Goal: Information Seeking & Learning: Stay updated

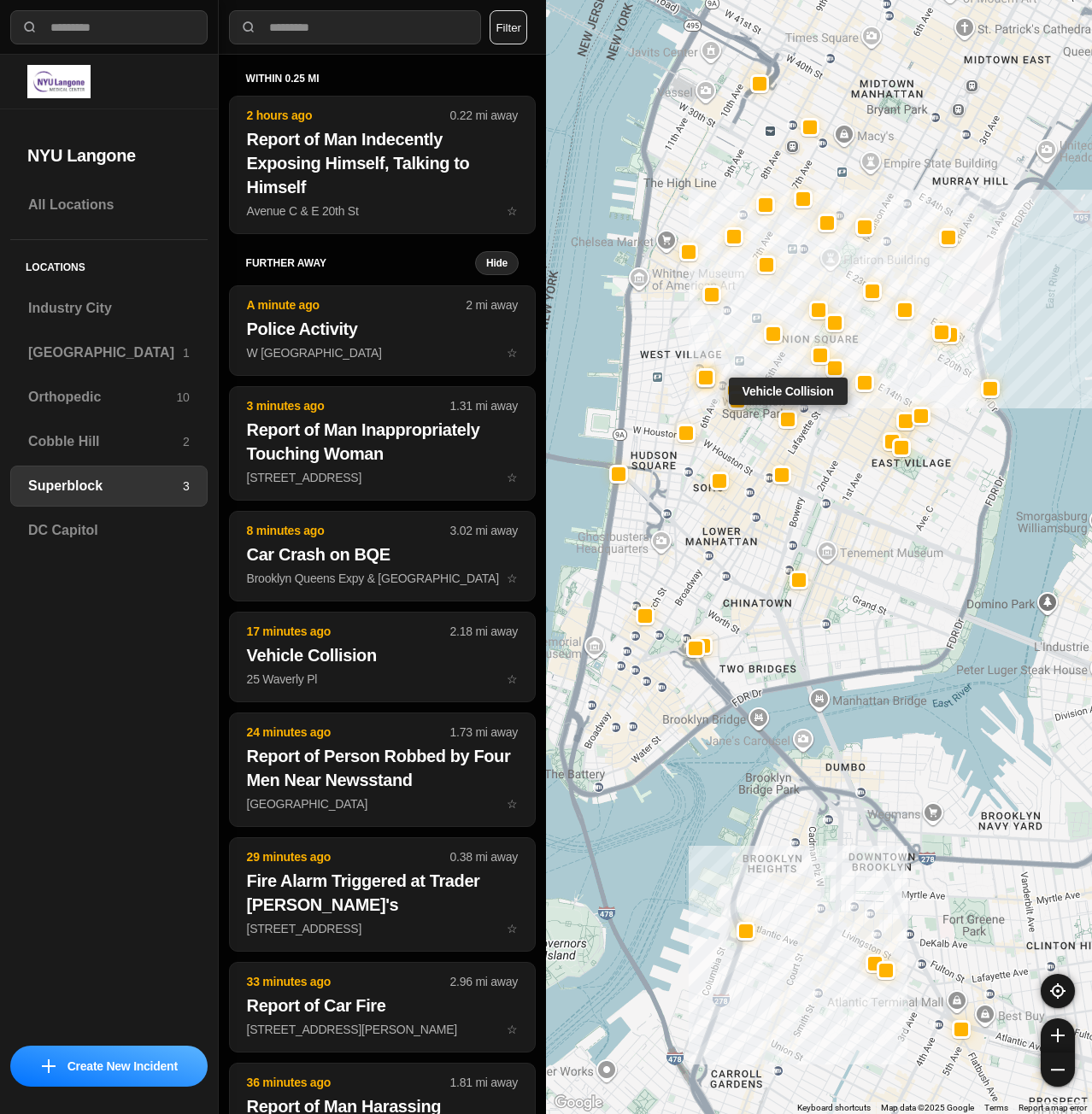
select select "*"
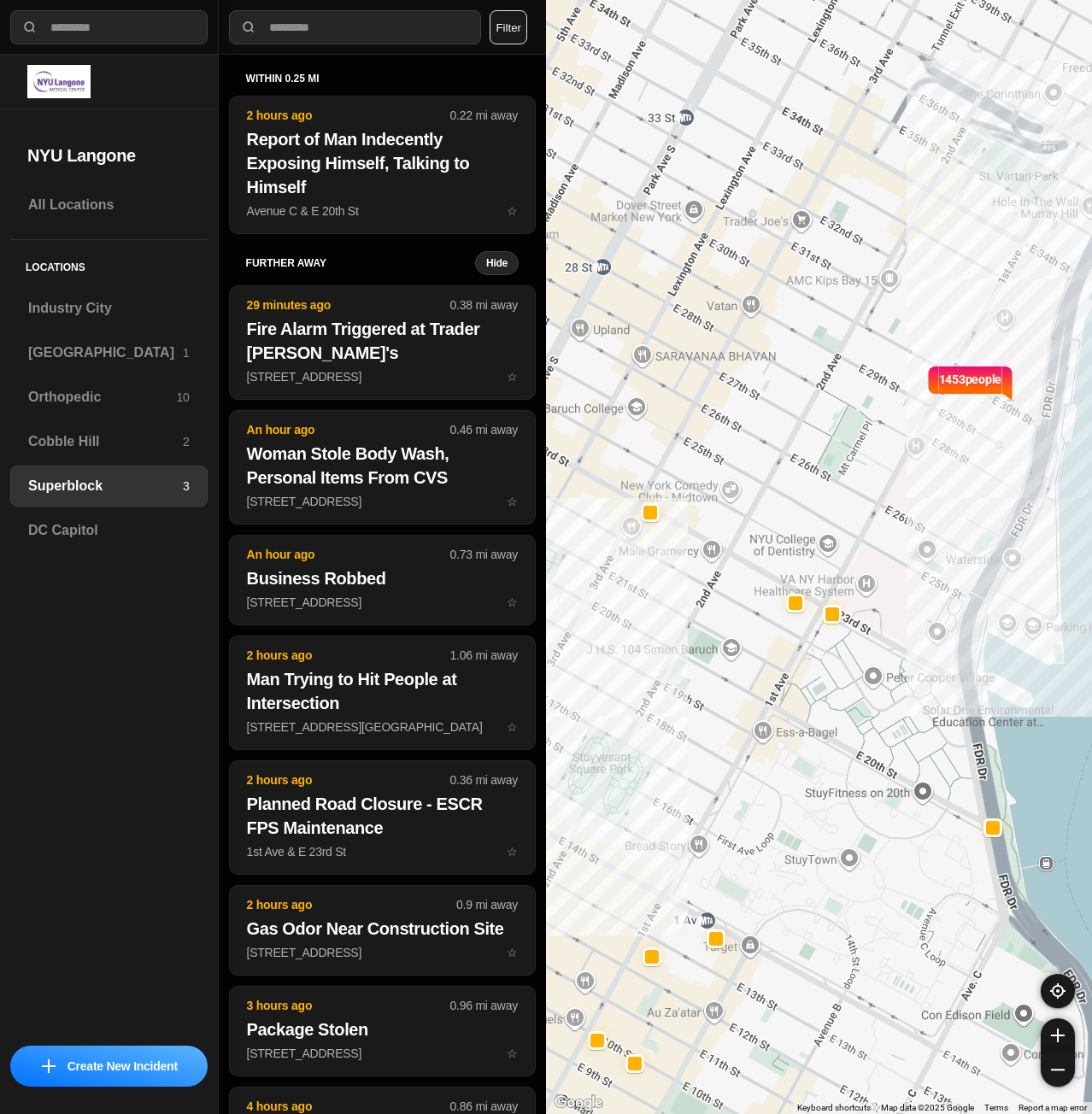
drag, startPoint x: 994, startPoint y: 470, endPoint x: 917, endPoint y: 779, distance: 318.4
click at [917, 779] on div "1453 people" at bounding box center [818, 557] width 546 height 1114
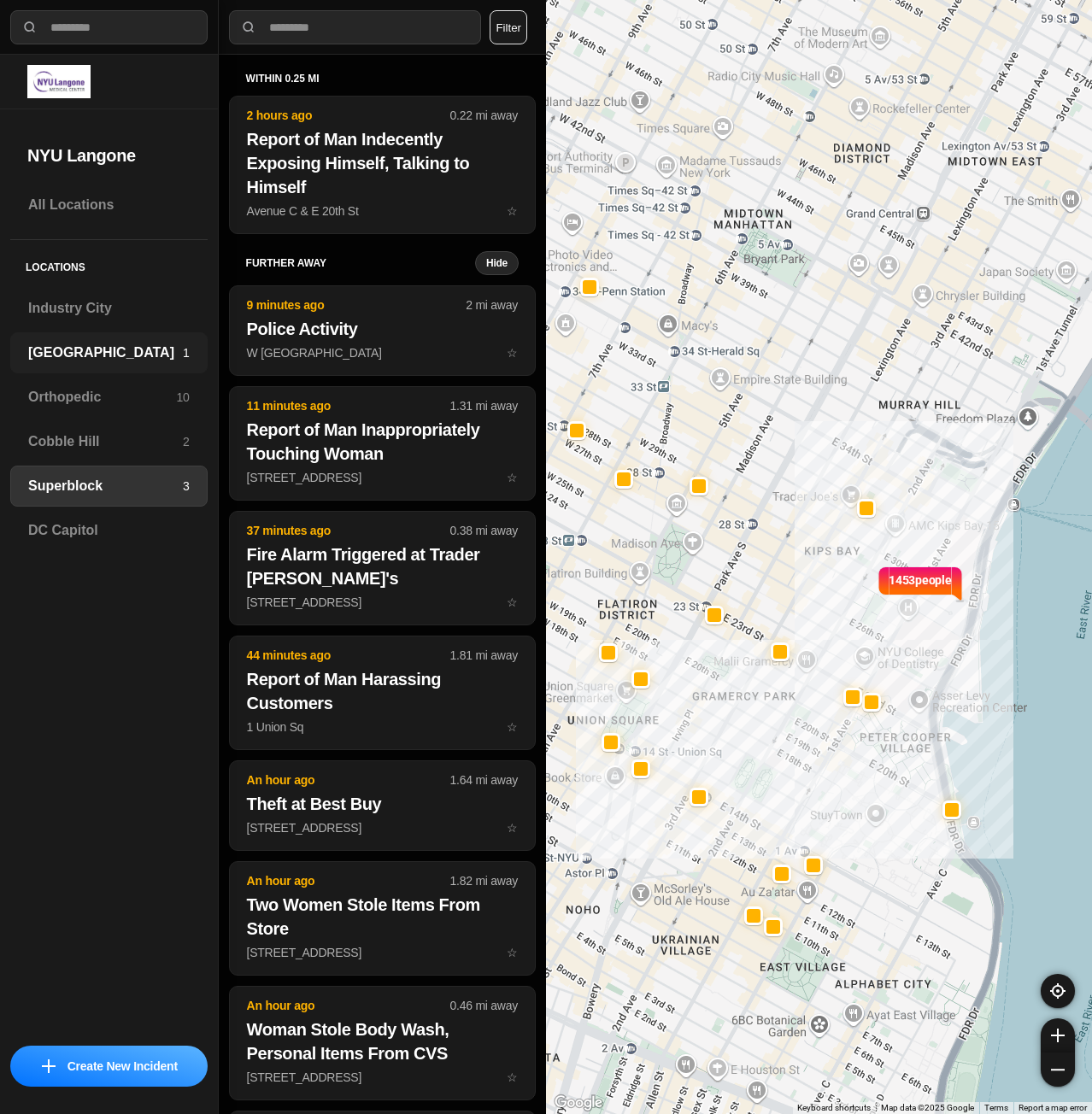
click at [59, 359] on h3 "[GEOGRAPHIC_DATA]" at bounding box center [105, 352] width 155 height 20
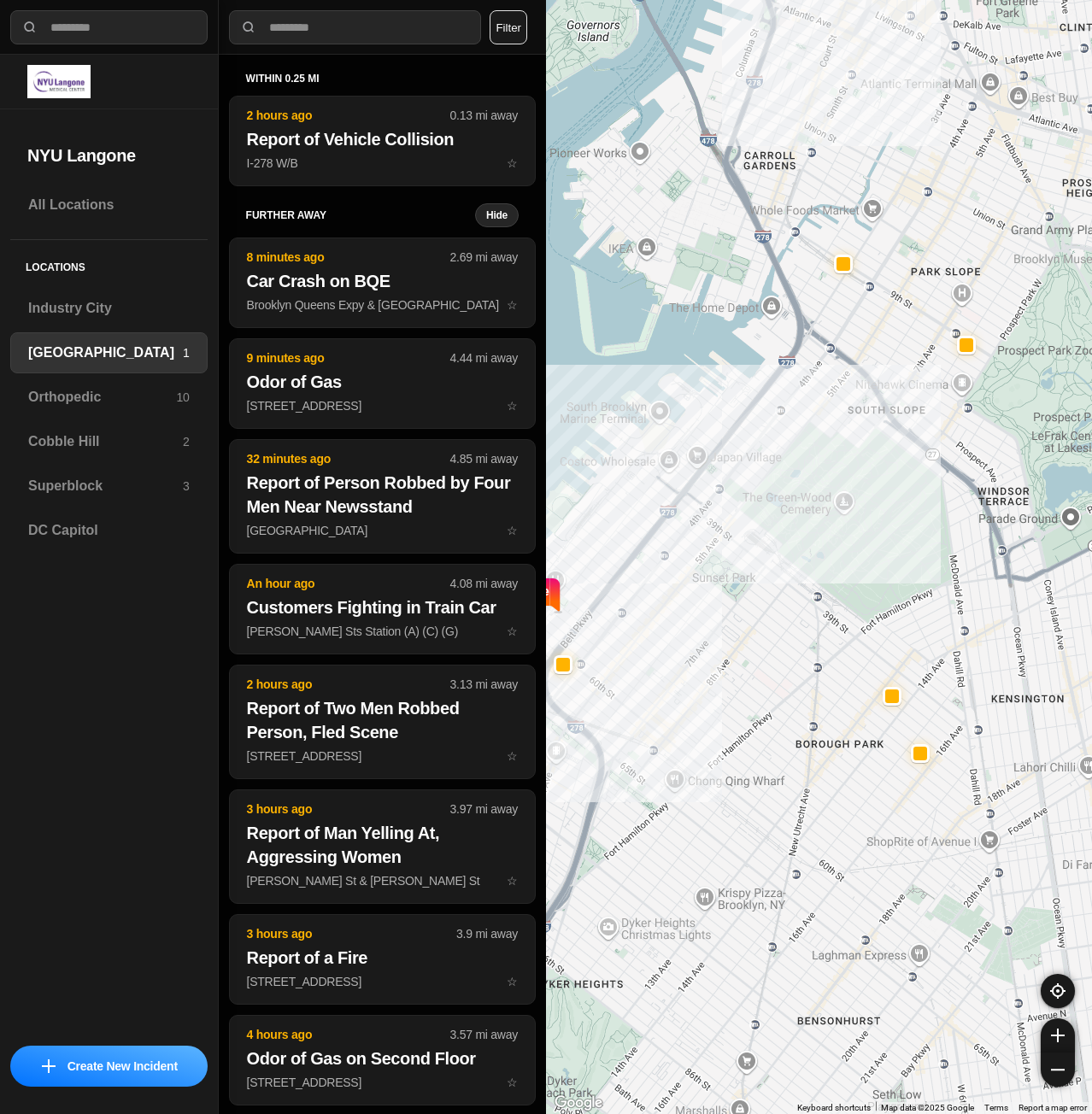
drag, startPoint x: 867, startPoint y: 563, endPoint x: 831, endPoint y: 678, distance: 120.5
click at [831, 678] on div "421 people" at bounding box center [818, 557] width 546 height 1114
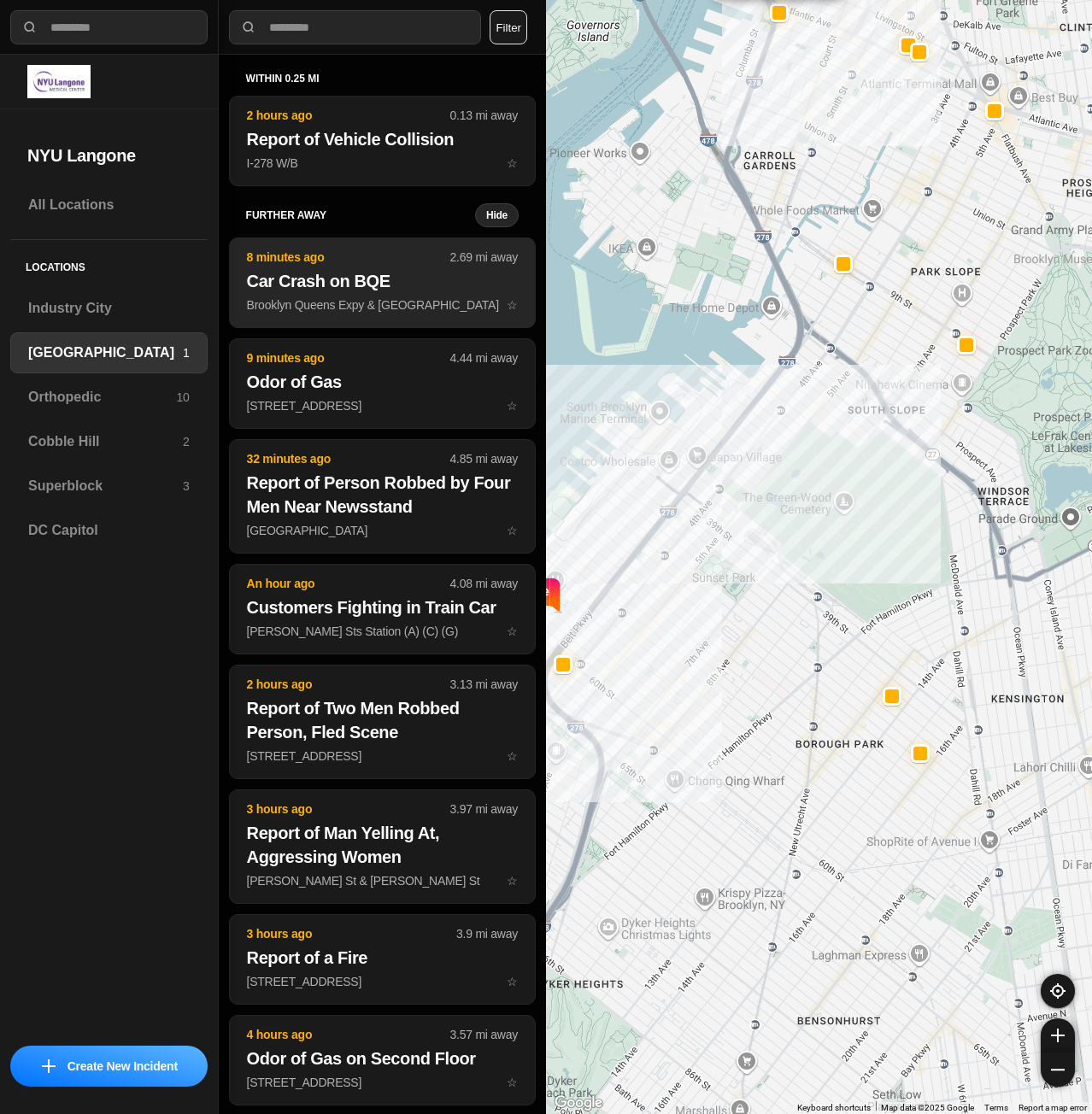
click at [369, 288] on h2 "Car Crash on BQE" at bounding box center [382, 281] width 271 height 24
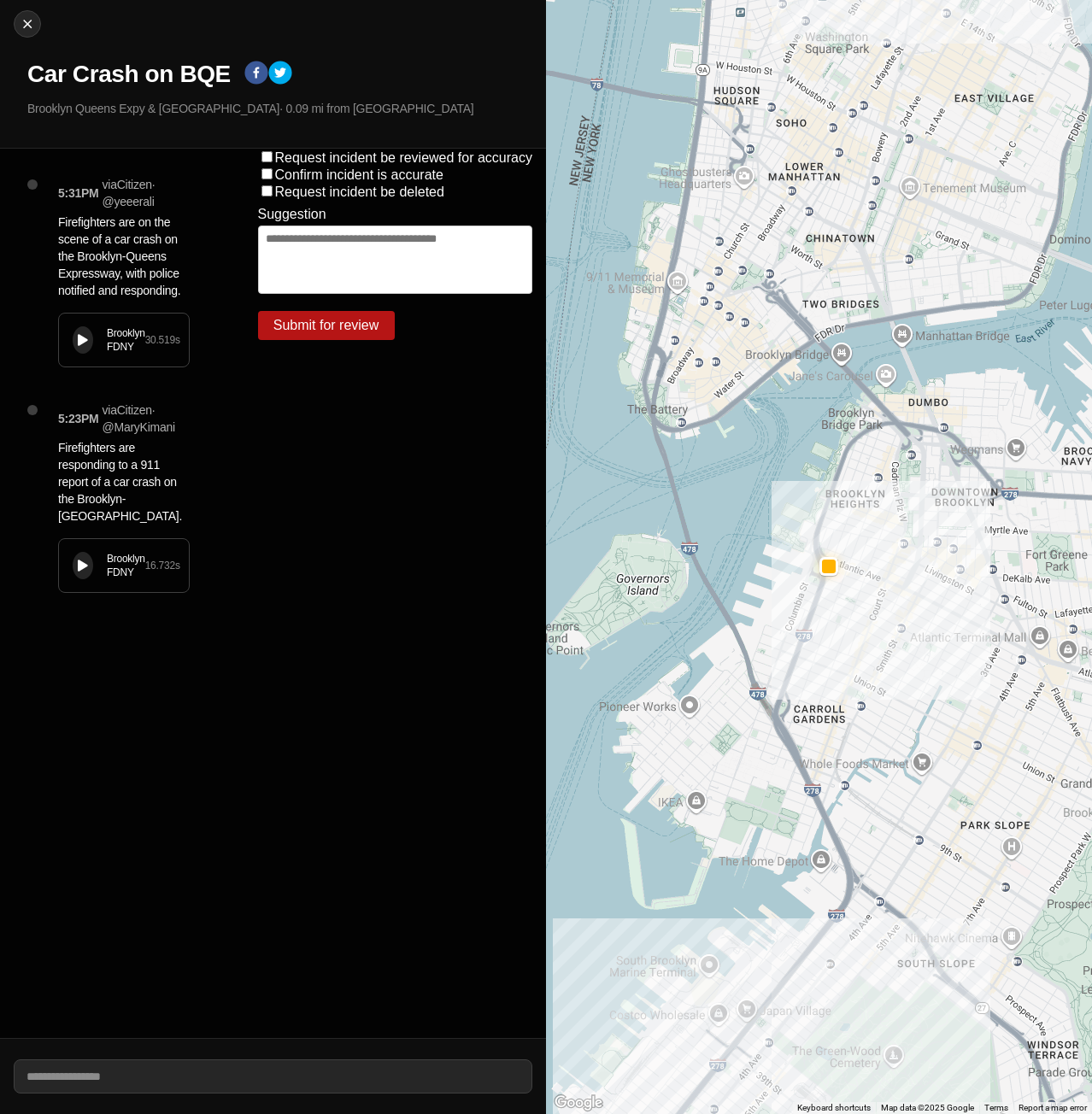
click at [86, 346] on div at bounding box center [83, 340] width 10 height 13
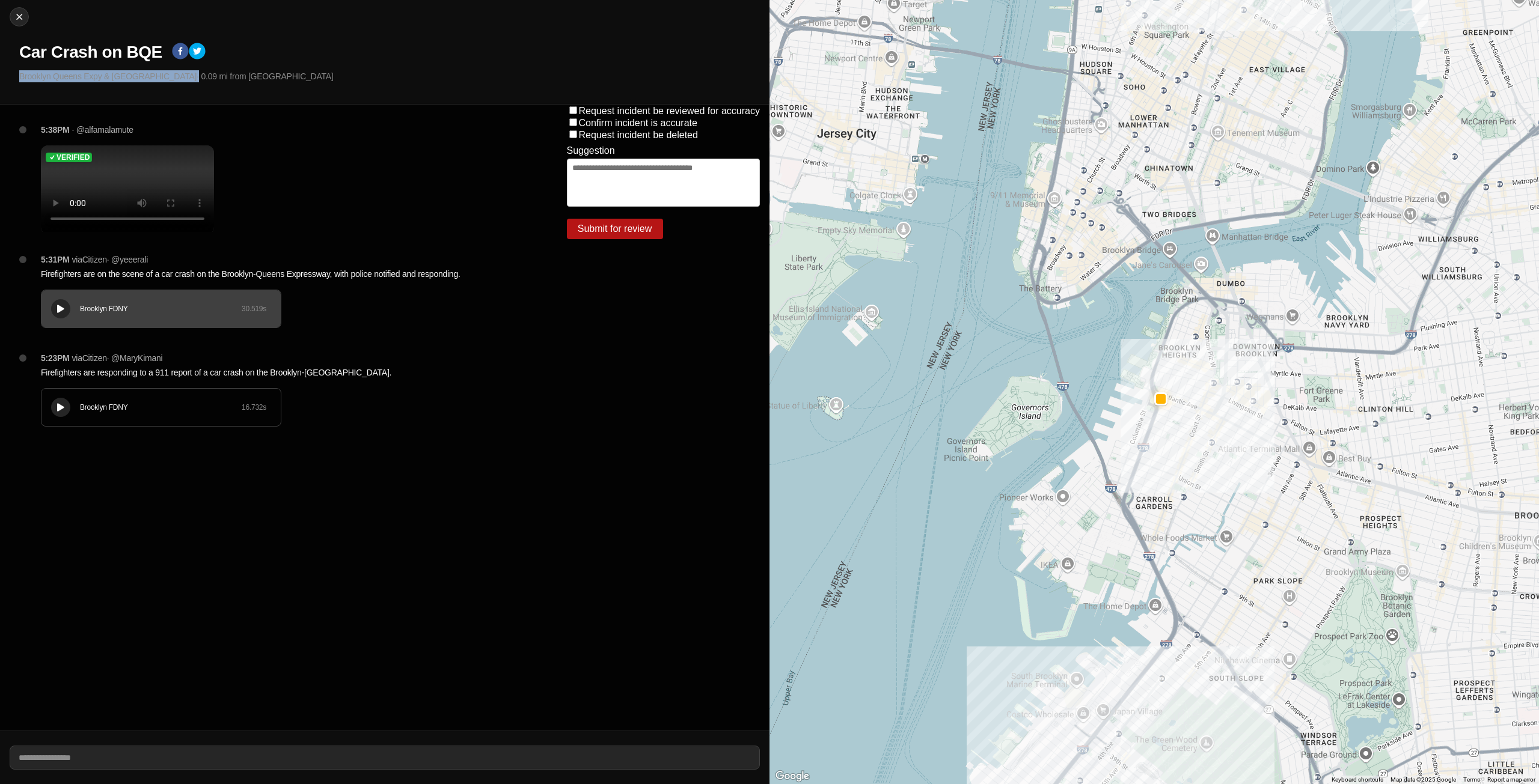
drag, startPoint x: 21, startPoint y: 74, endPoint x: 141, endPoint y: 66, distance: 120.3
click at [154, 79] on p "Brooklyn Queens Expy & [GEOGRAPHIC_DATA] · 0.09 mi from [GEOGRAPHIC_DATA]" at bounding box center [389, 76] width 741 height 12
click at [64, 47] on h1 "Car Crash on BQE" at bounding box center [90, 52] width 143 height 22
click at [19, 50] on h1 "Car Crash on BQE" at bounding box center [90, 52] width 143 height 22
drag, startPoint x: 19, startPoint y: 50, endPoint x: 148, endPoint y: 60, distance: 129.4
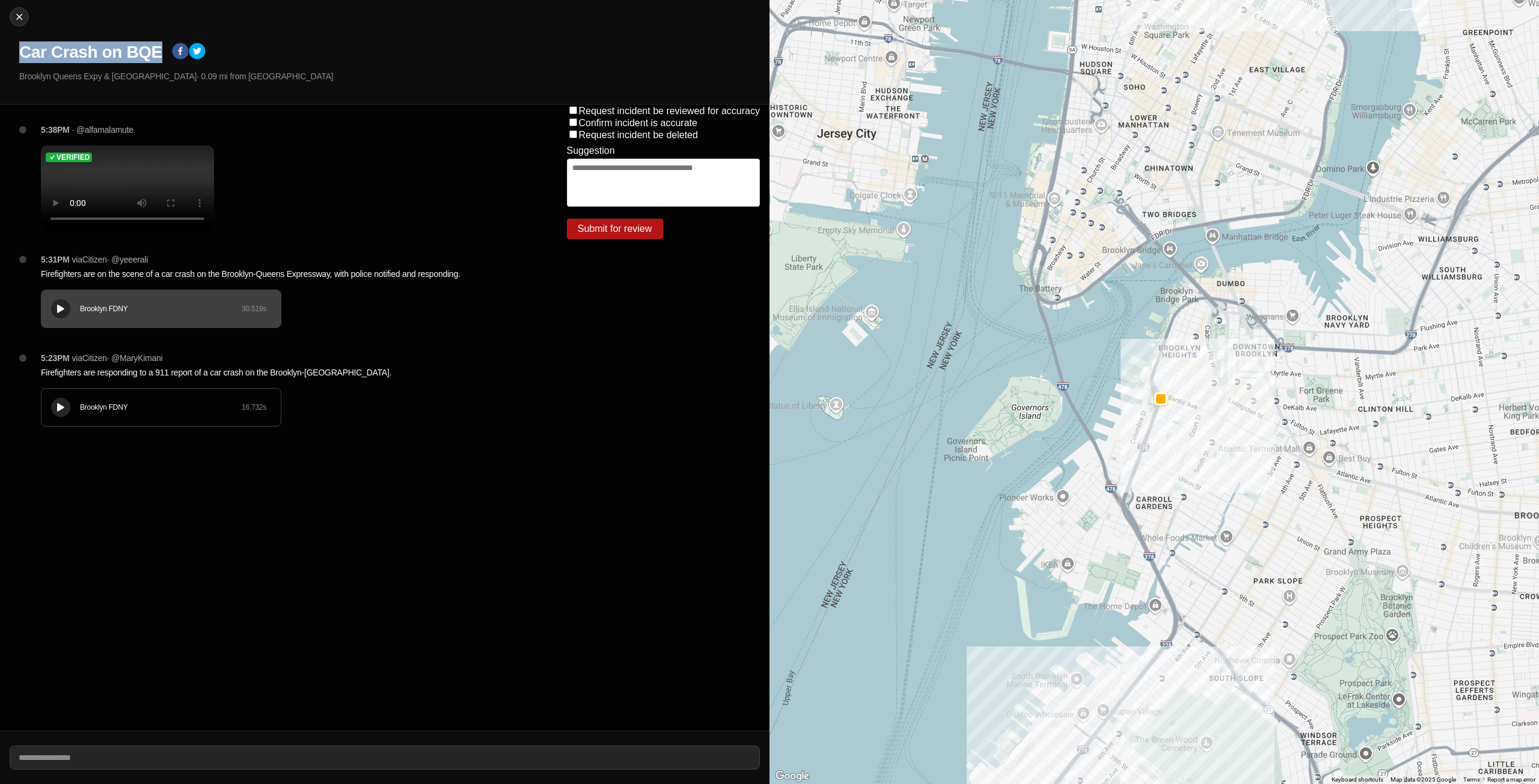
click at [148, 60] on h1 "Car Crash on BQE" at bounding box center [90, 52] width 143 height 22
copy h1 "Car Crash on BQE"
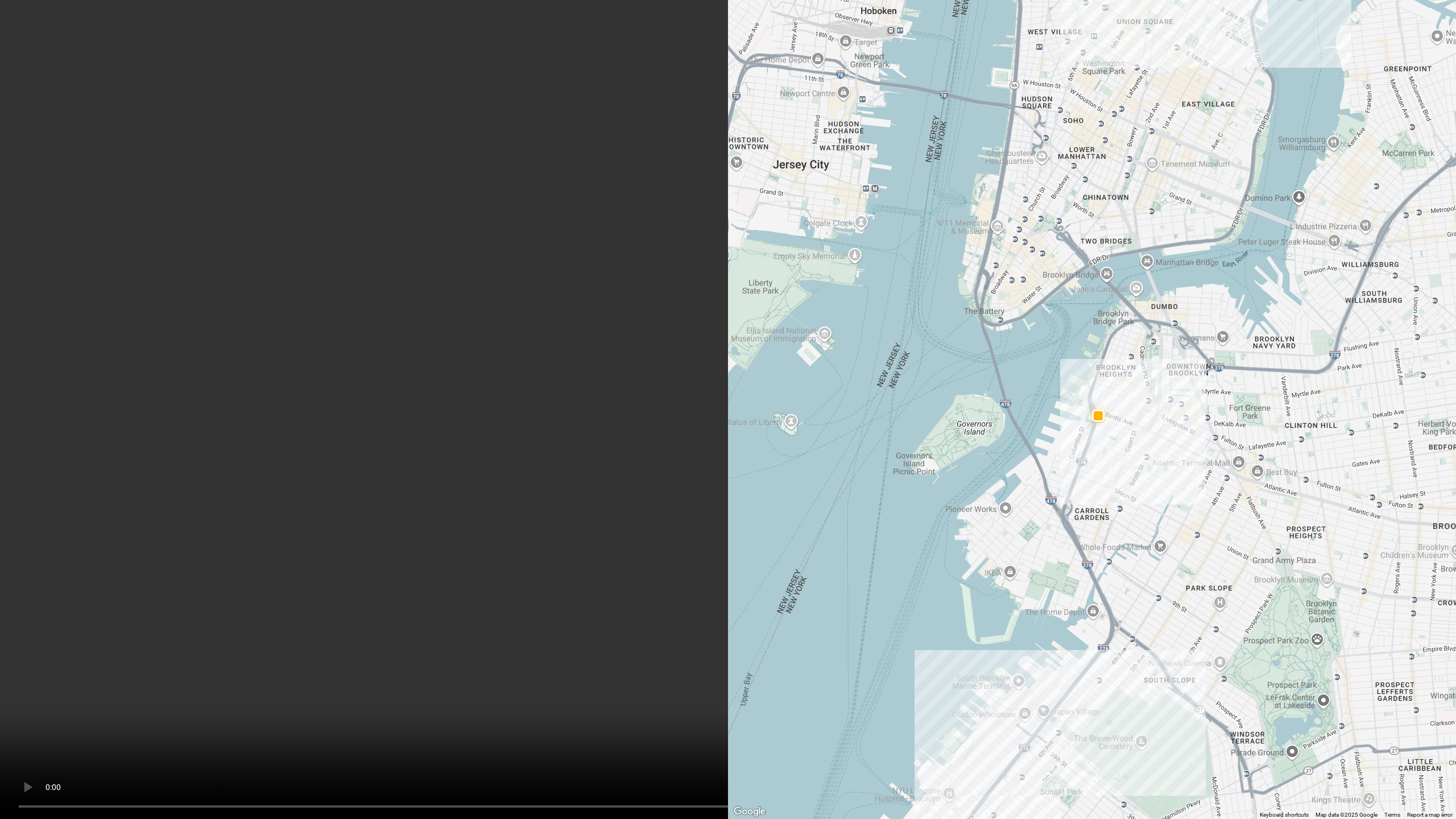
click at [268, 491] on video at bounding box center [728, 409] width 1456 height 819
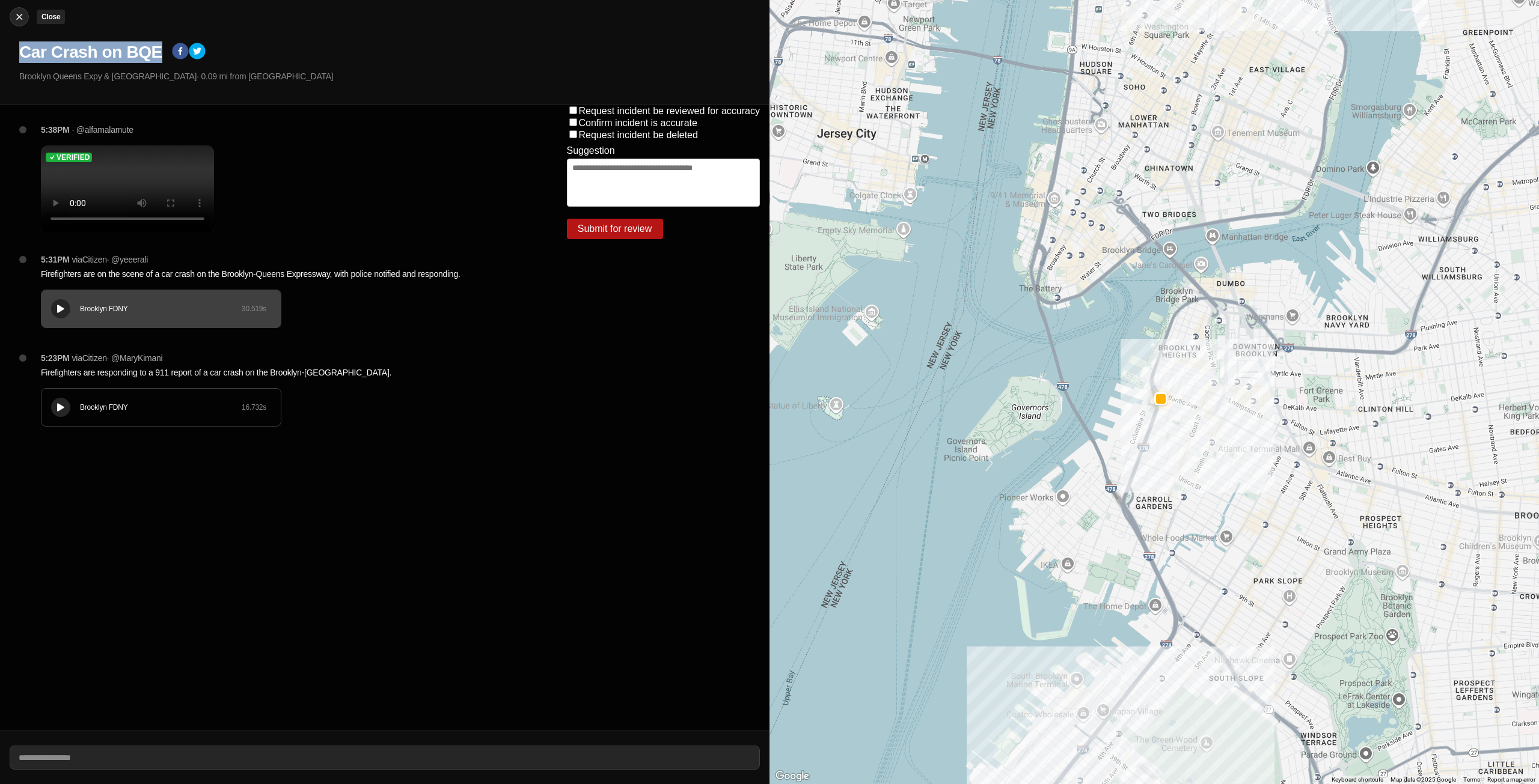
click at [13, 19] on div at bounding box center [19, 17] width 18 height 12
select select "*"
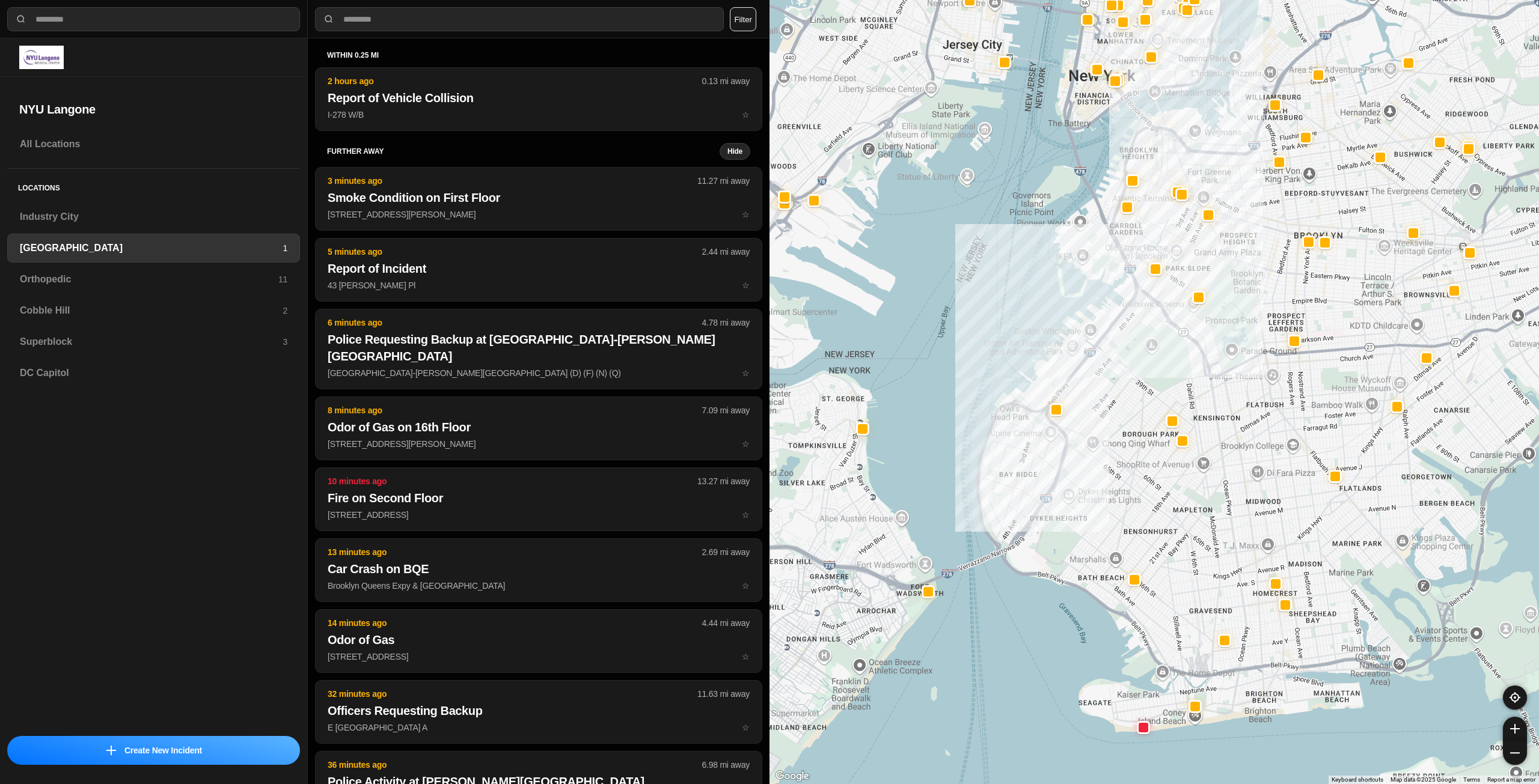
drag, startPoint x: 1360, startPoint y: 356, endPoint x: 1289, endPoint y: 346, distance: 71.7
click at [768, 346] on div at bounding box center [1294, 341] width 14 height 14
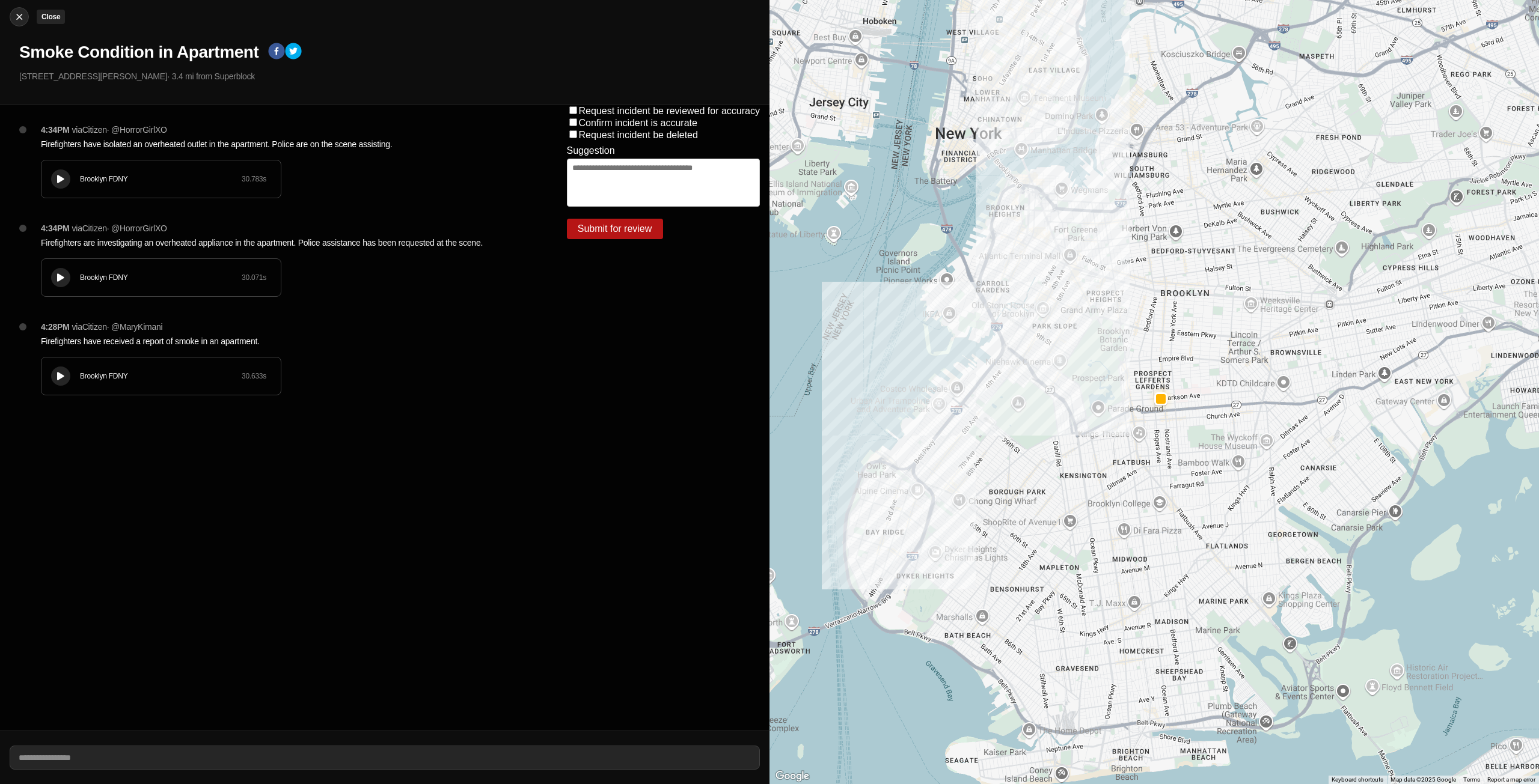
click at [24, 12] on img at bounding box center [20, 17] width 12 height 12
select select "*"
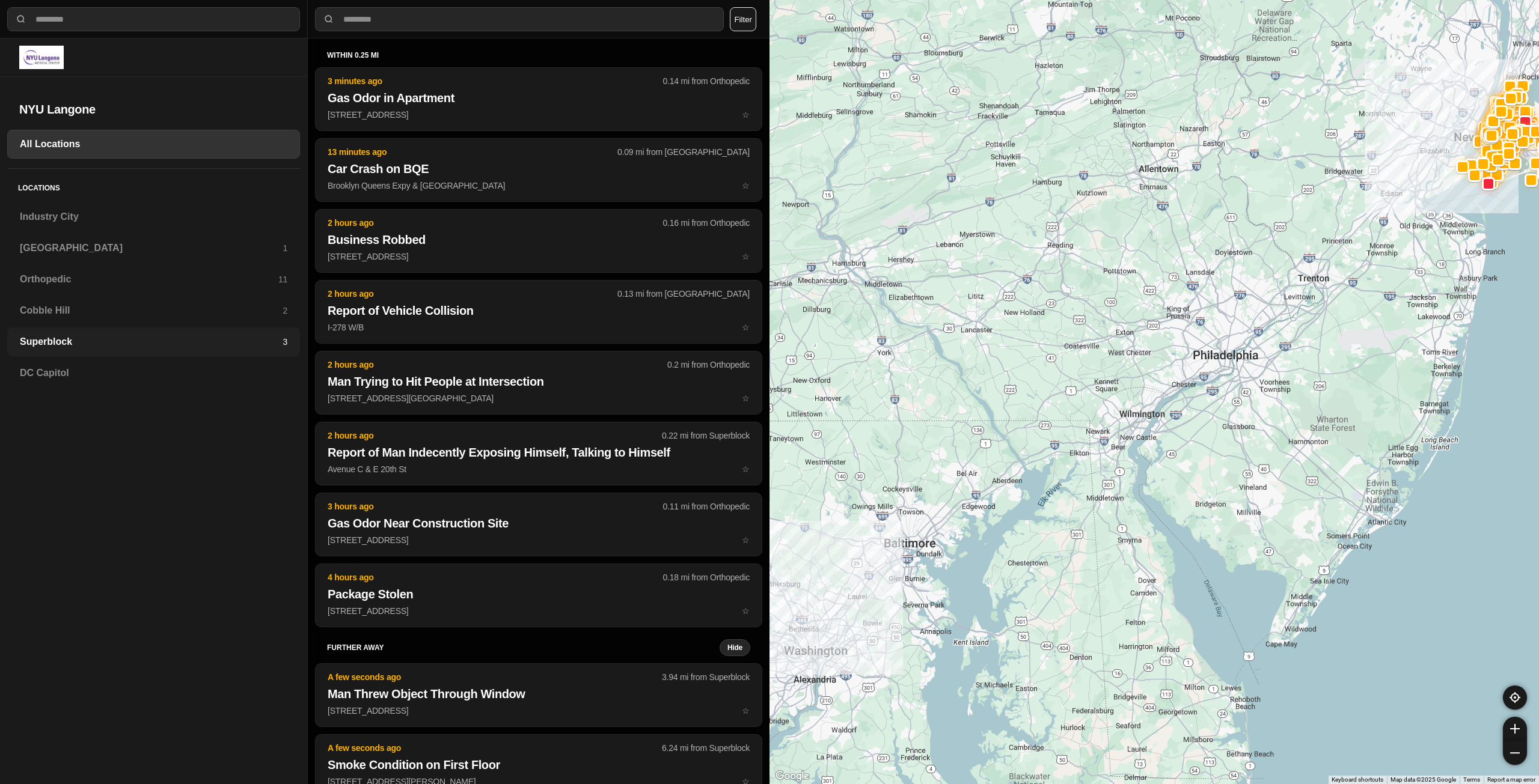
click at [78, 344] on h3 "Superblock" at bounding box center [151, 341] width 263 height 14
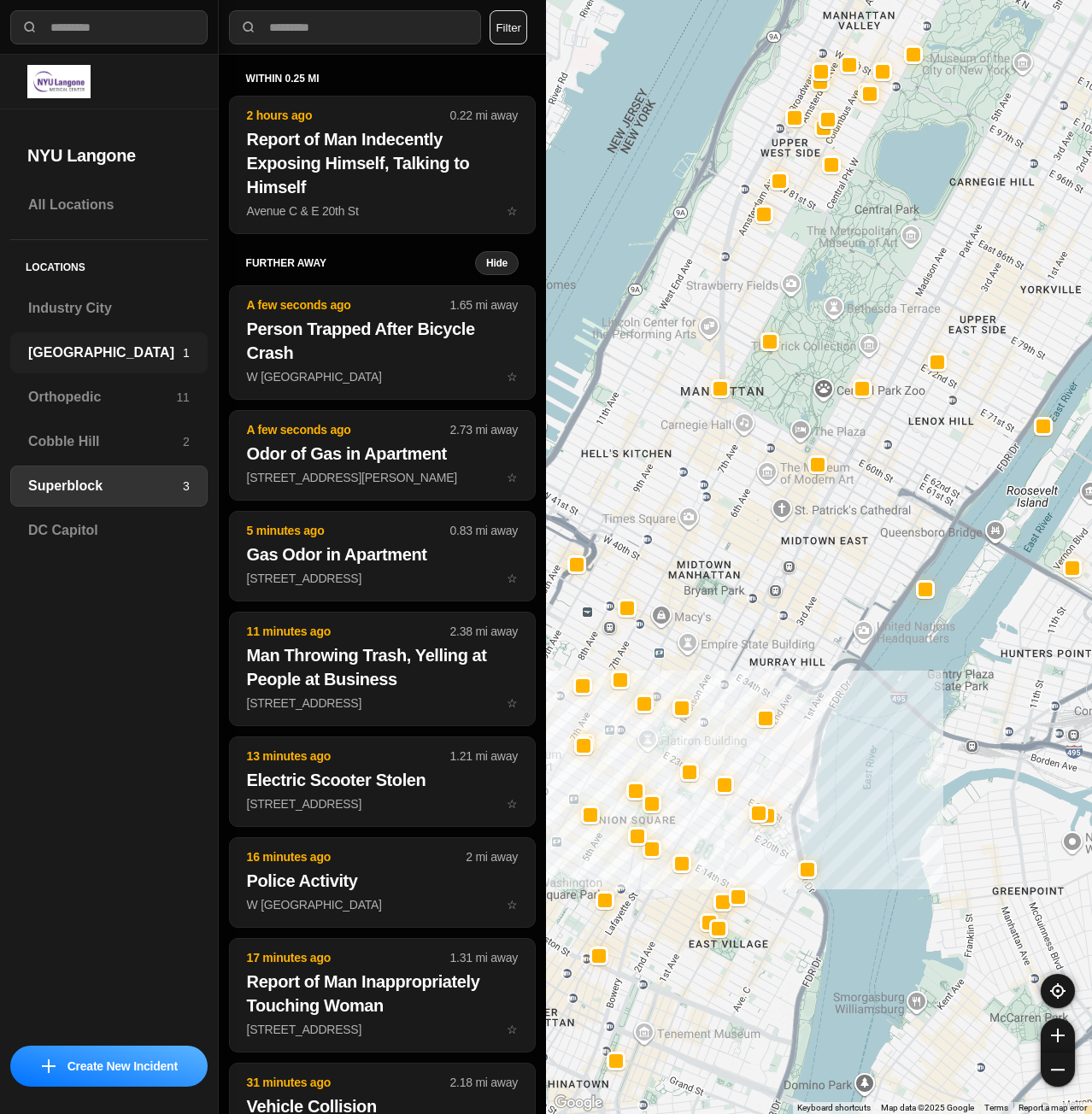
click at [55, 357] on h3 "[GEOGRAPHIC_DATA]" at bounding box center [105, 352] width 155 height 20
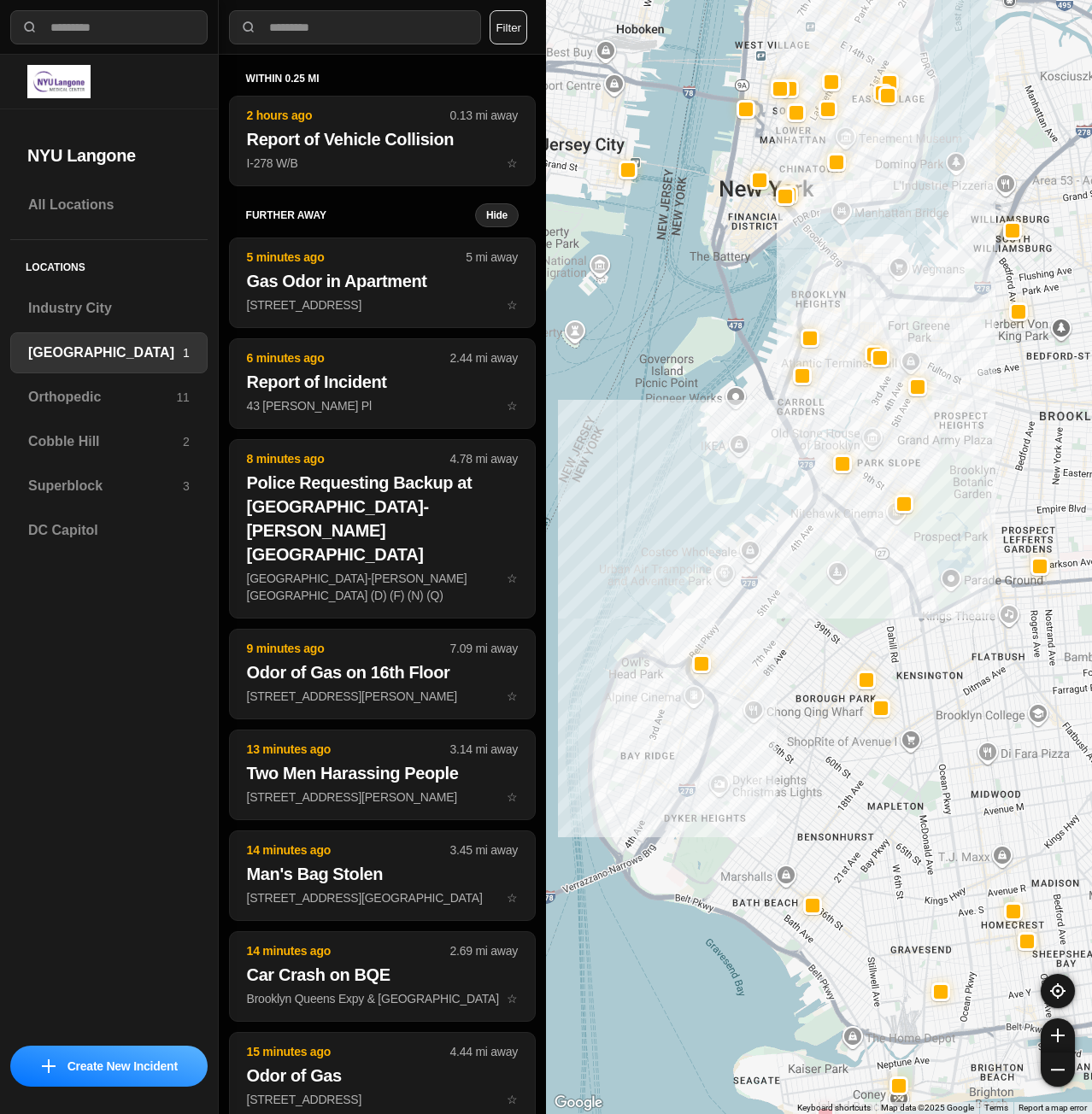
drag, startPoint x: 949, startPoint y: 683, endPoint x: 898, endPoint y: 762, distance: 94.0
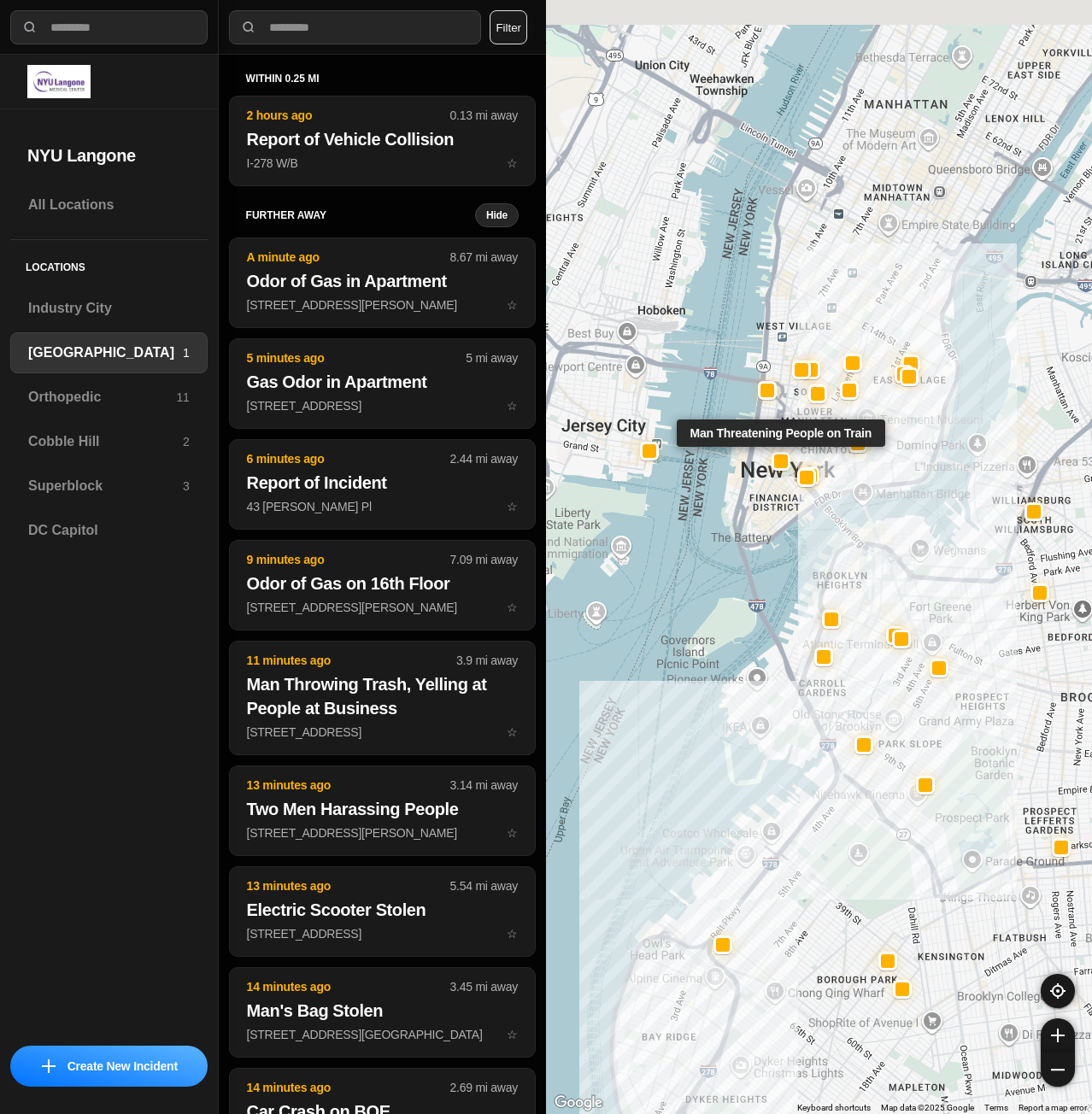
drag, startPoint x: 761, startPoint y: 180, endPoint x: 791, endPoint y: 492, distance: 313.4
click at [791, 492] on div "Man Threatening People on Train" at bounding box center [818, 557] width 546 height 1114
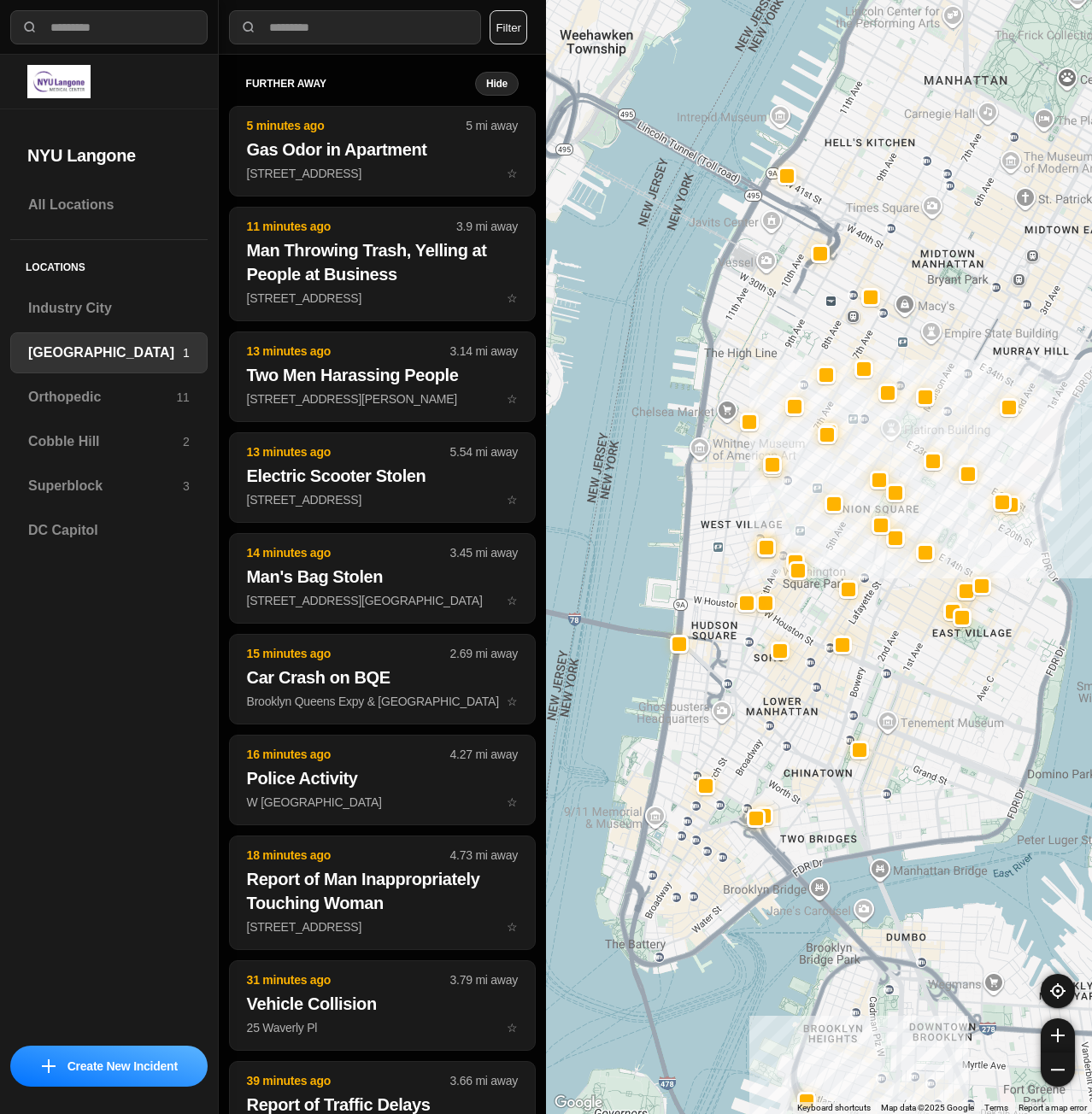
drag, startPoint x: 994, startPoint y: 558, endPoint x: 919, endPoint y: 693, distance: 154.4
click at [919, 693] on div "421 people" at bounding box center [818, 557] width 546 height 1114
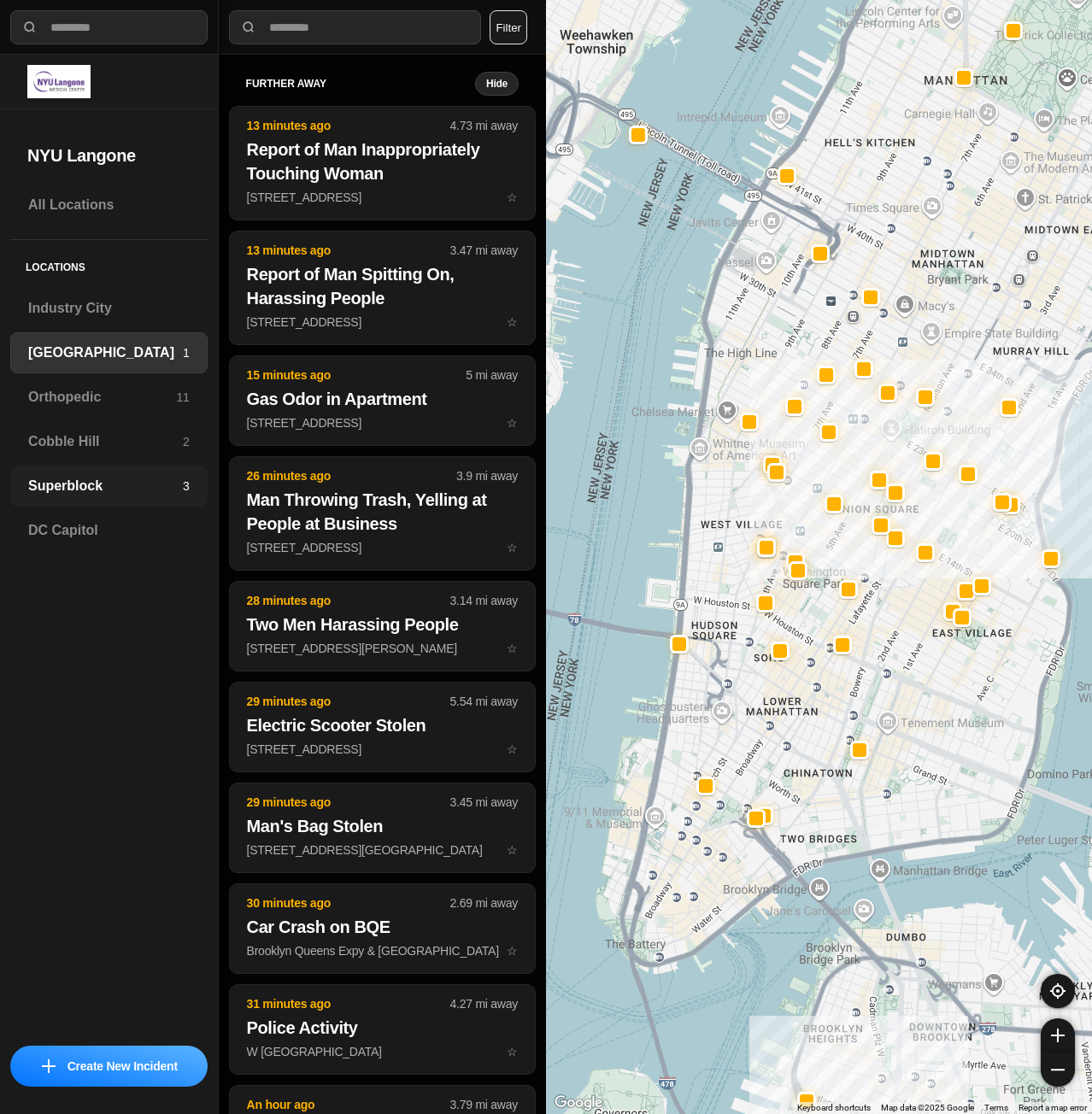
click at [61, 492] on h3 "Superblock" at bounding box center [105, 485] width 155 height 20
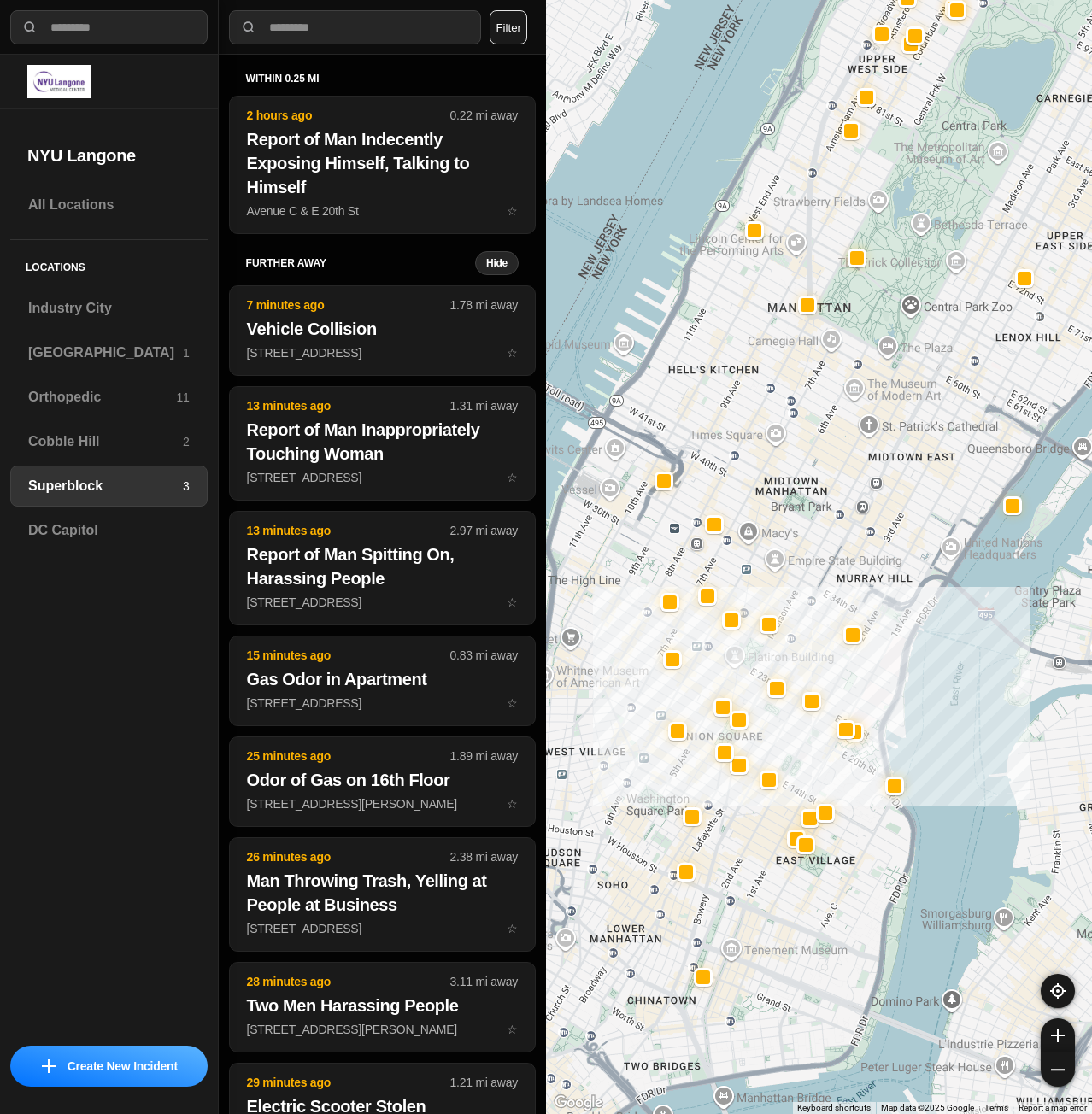
drag, startPoint x: 725, startPoint y: 621, endPoint x: 827, endPoint y: 601, distance: 103.9
click at [827, 601] on div at bounding box center [818, 557] width 546 height 1114
